Goal: Complete application form

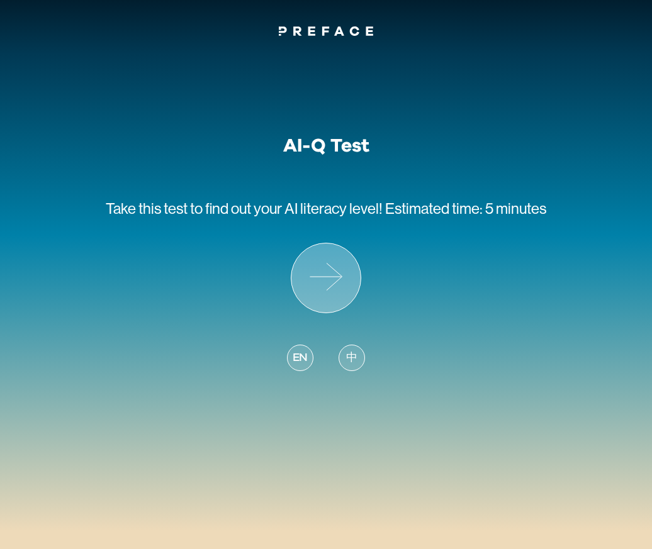
click at [313, 256] on icon at bounding box center [325, 277] width 69 height 69
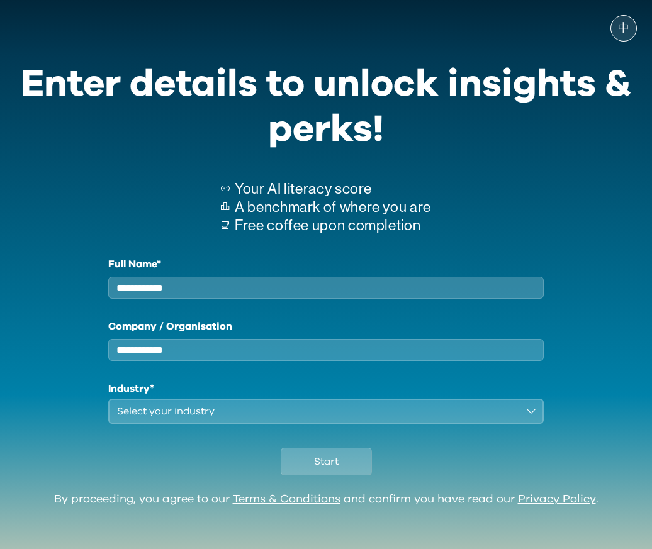
click at [310, 274] on div "Full Name*" at bounding box center [325, 278] width 435 height 42
click at [306, 357] on input "Company / Organisation" at bounding box center [325, 350] width 435 height 22
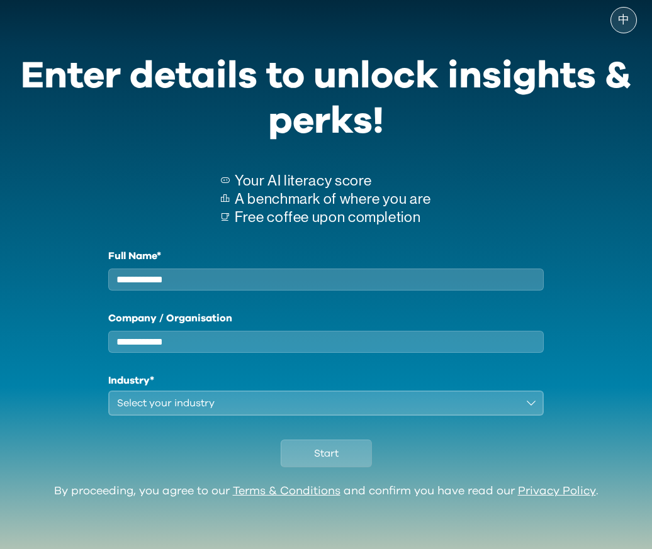
click at [259, 275] on input "Full Name*" at bounding box center [325, 280] width 435 height 22
click at [257, 334] on input "Company / Organisation" at bounding box center [325, 342] width 435 height 22
click at [255, 340] on input "Company / Organisation" at bounding box center [325, 342] width 435 height 22
click at [245, 392] on button "Select your industry" at bounding box center [325, 403] width 435 height 25
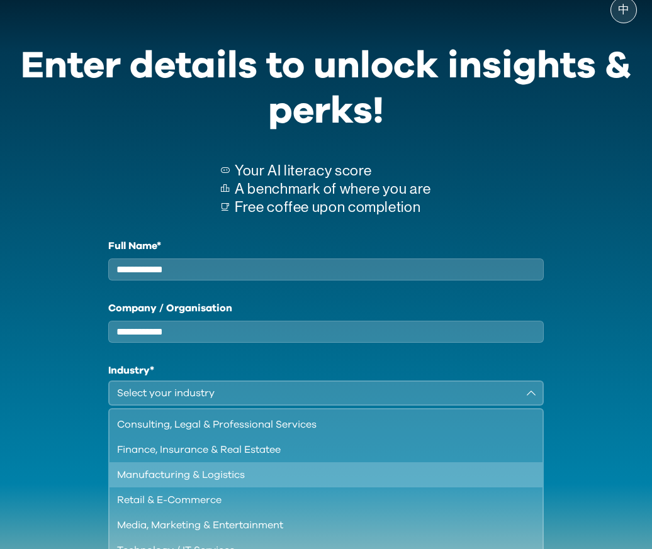
scroll to position [108, 0]
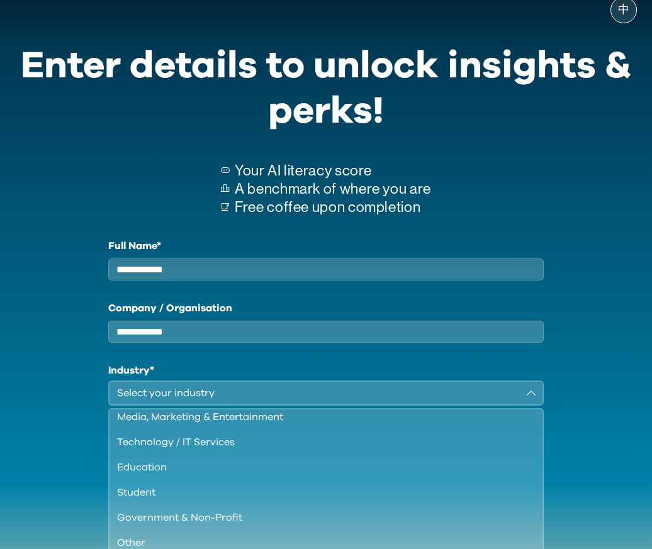
click at [231, 274] on input "Full Name*" at bounding box center [325, 269] width 435 height 22
click at [229, 167] on icon at bounding box center [225, 170] width 9 height 6
click at [250, 122] on div "Enter details to unlock insights & perks!" at bounding box center [325, 89] width 621 height 106
click at [489, 94] on div "Enter details to unlock insights & perks!" at bounding box center [325, 89] width 621 height 106
